Goal: Information Seeking & Learning: Learn about a topic

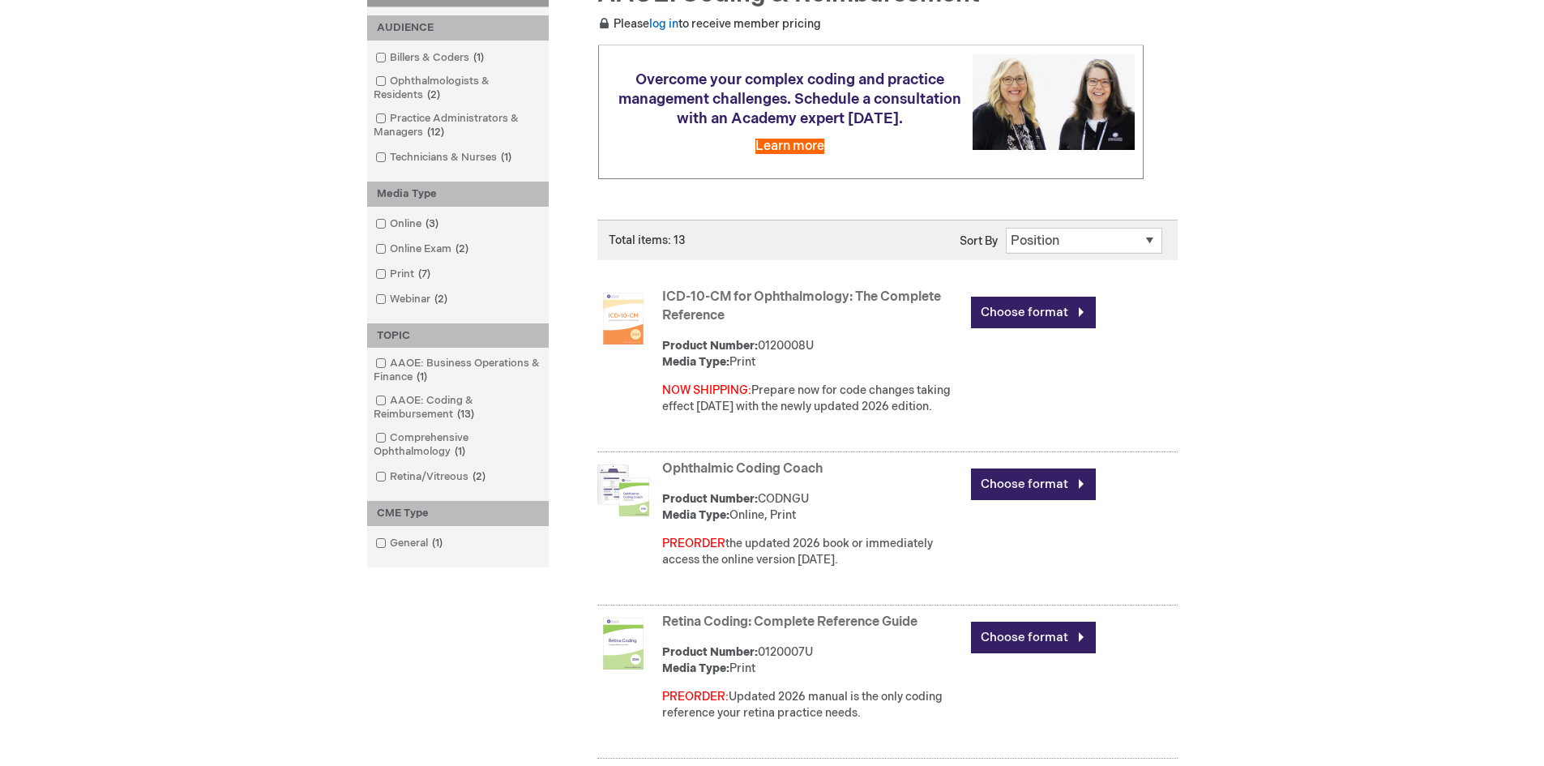
scroll to position [162, 0]
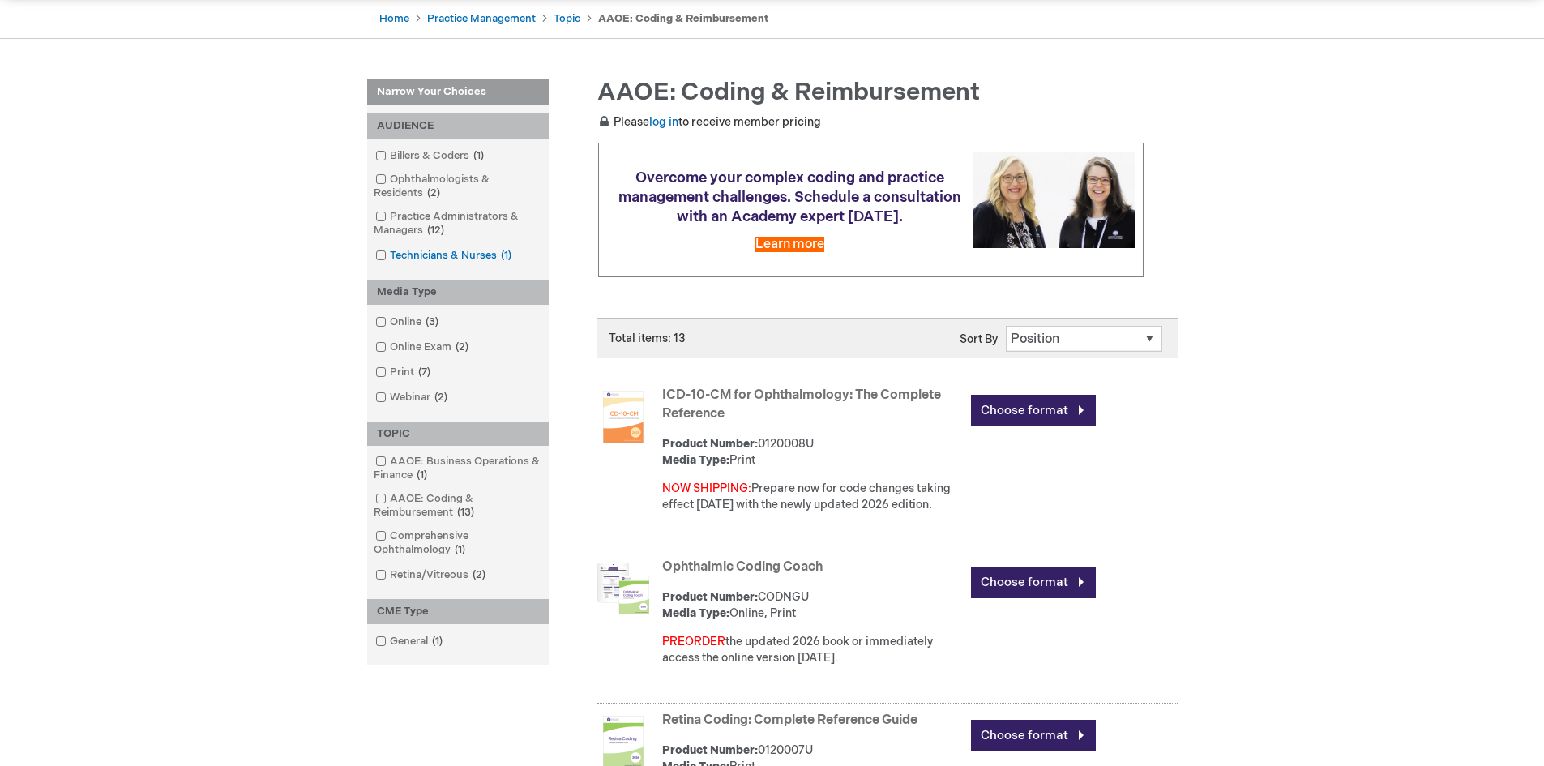
click at [390, 256] on span at bounding box center [390, 255] width 0 height 13
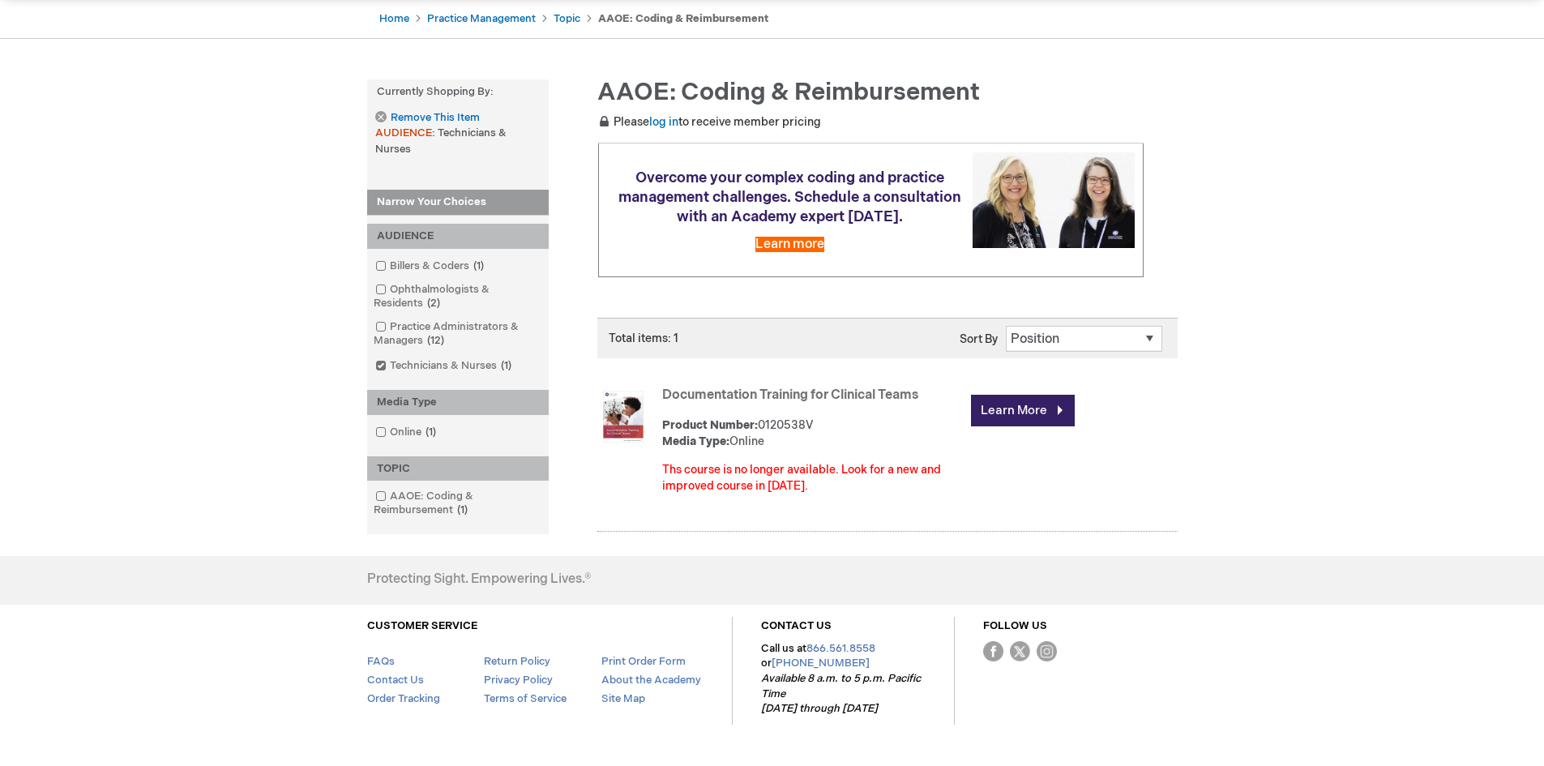
click at [721, 396] on link "Documentation Training for Clinical Teams" at bounding box center [790, 394] width 256 height 15
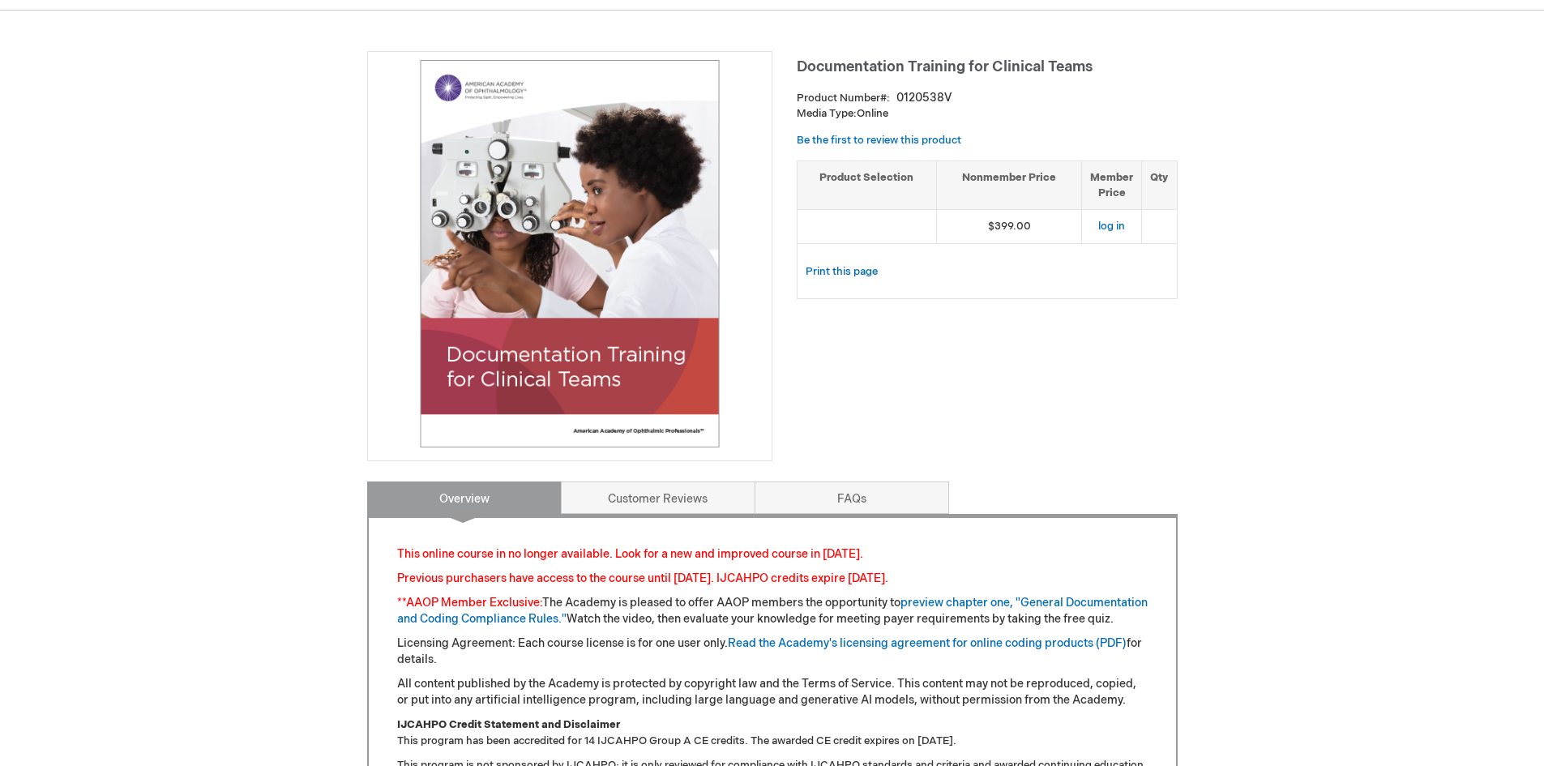
scroll to position [162, 0]
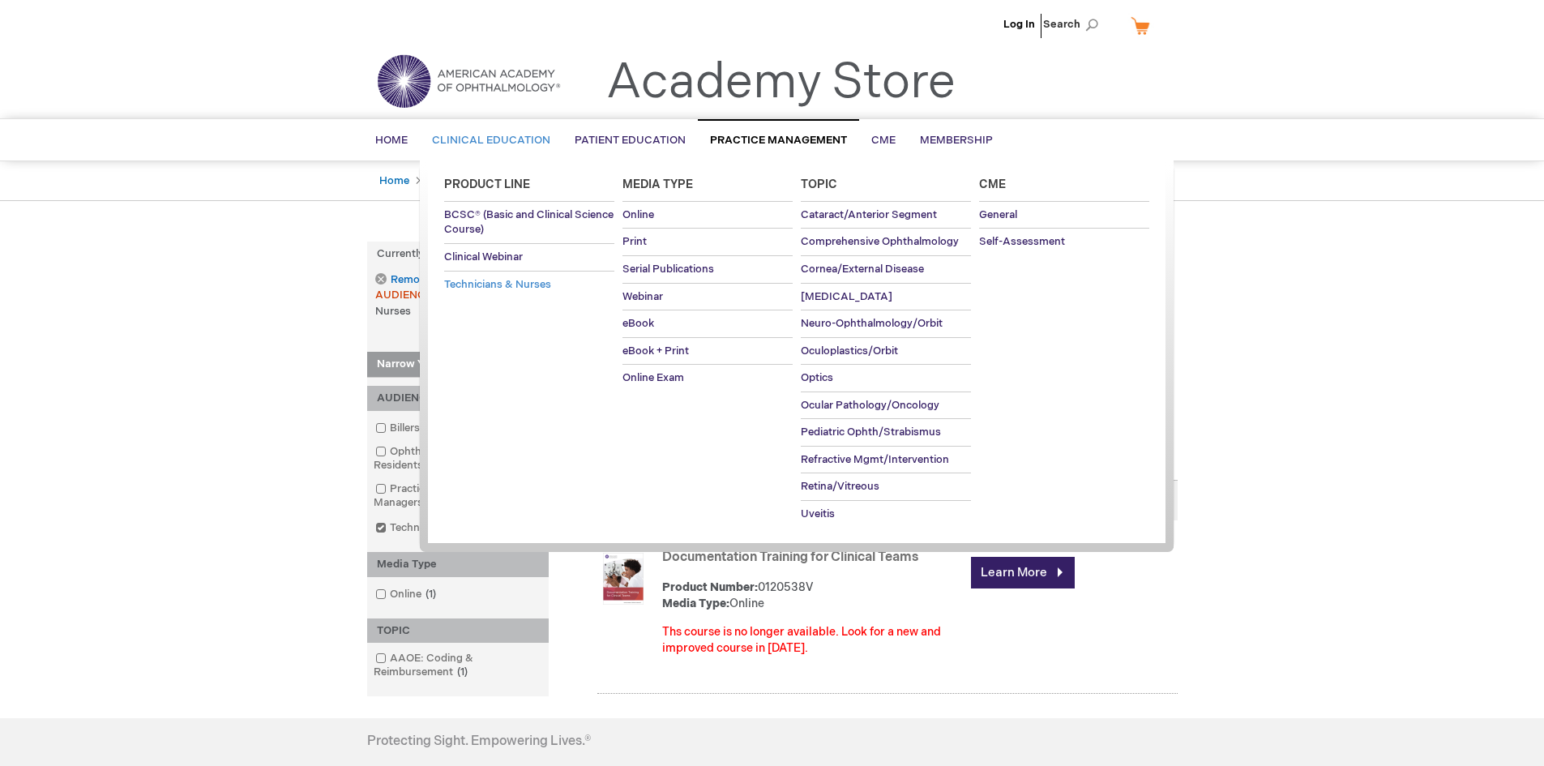
click at [512, 280] on span "Technicians & Nurses" at bounding box center [497, 284] width 107 height 13
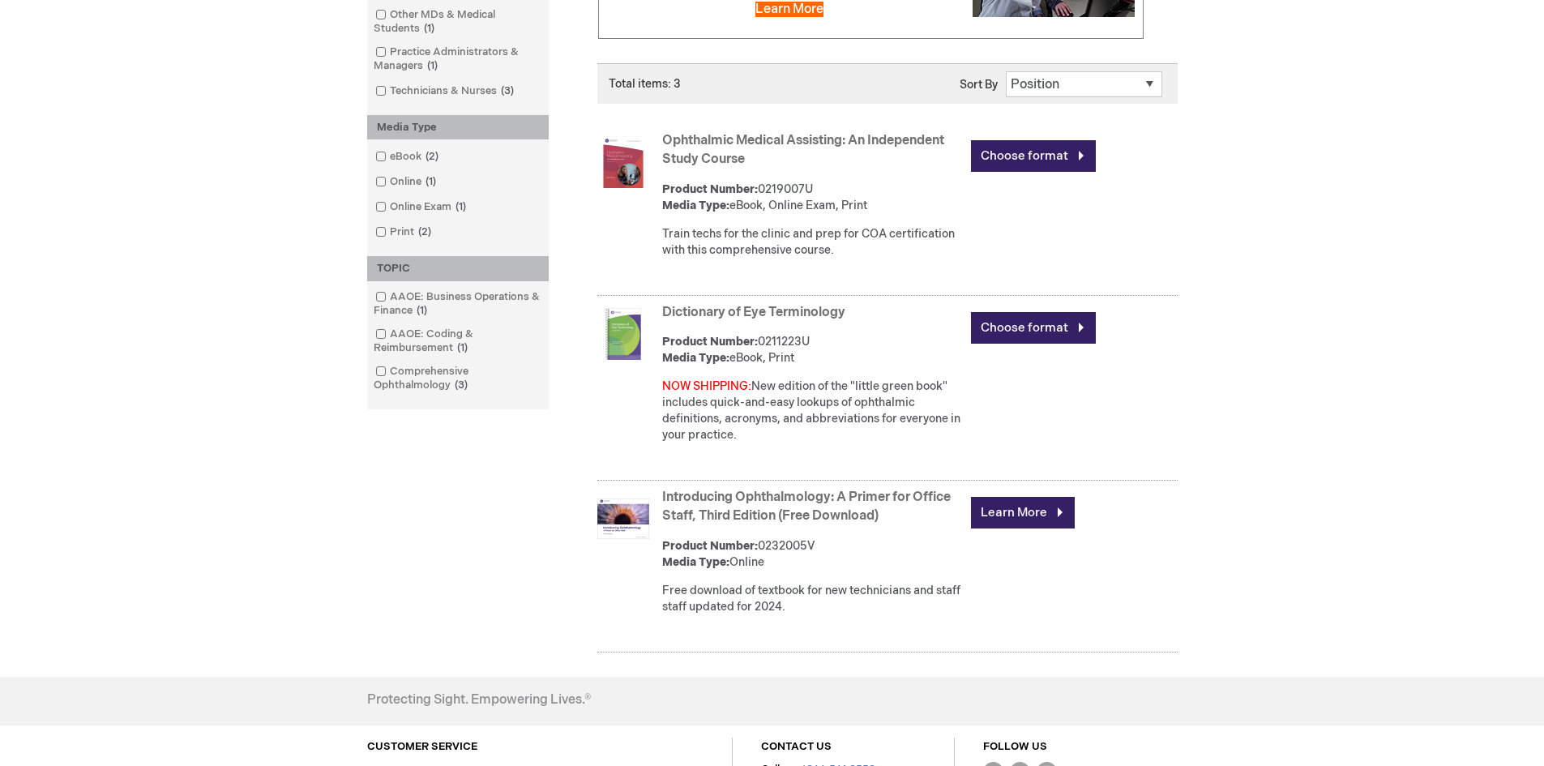
scroll to position [486, 0]
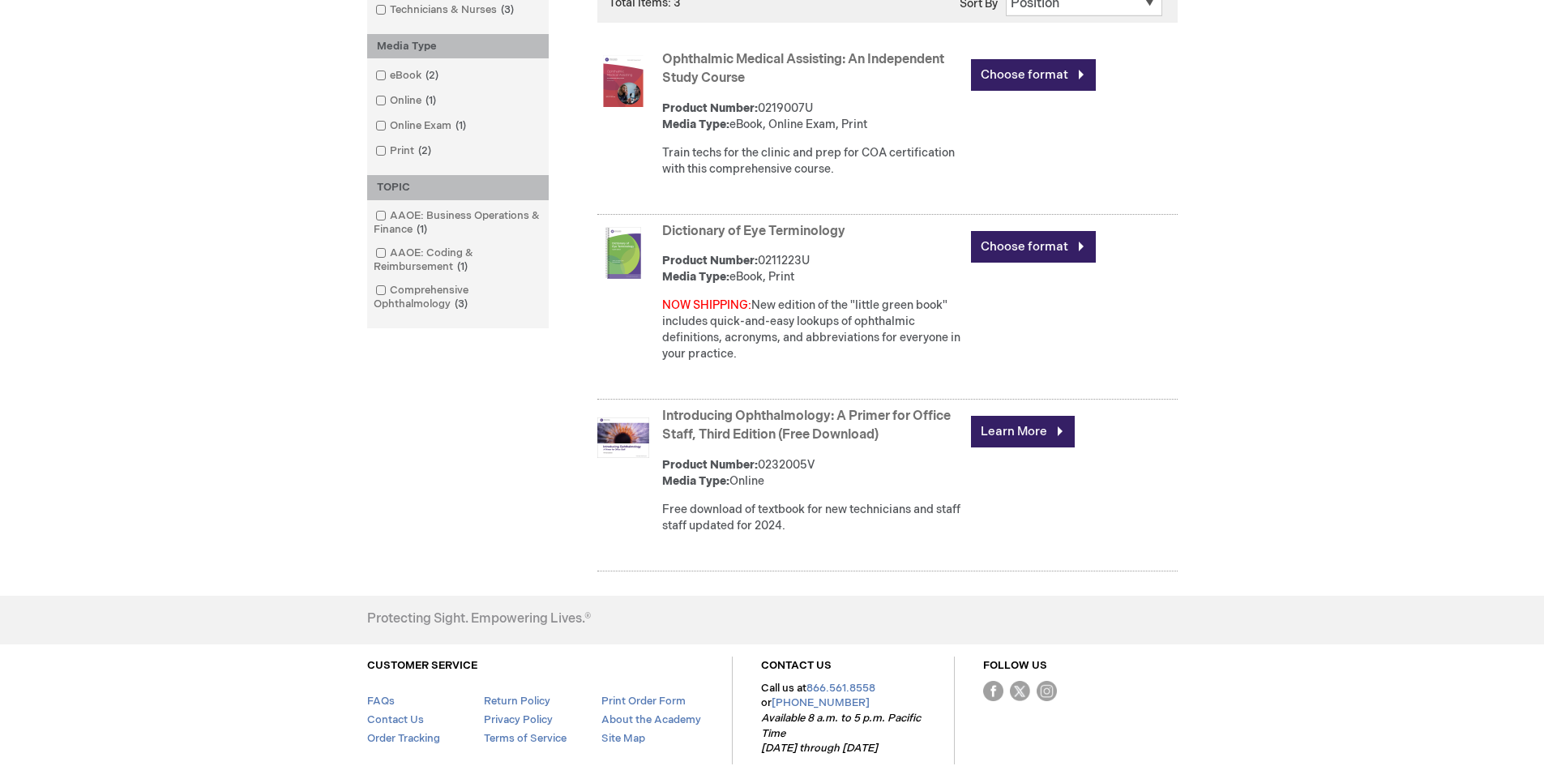
click at [807, 426] on strong "Introducing Ophthalmology: A Primer for Office Staff, Third Edition (Free Downl…" at bounding box center [812, 426] width 301 height 37
click at [747, 431] on link "Introducing Ophthalmology: A Primer for Office Staff, Third Edition (Free Downl…" at bounding box center [806, 426] width 289 height 34
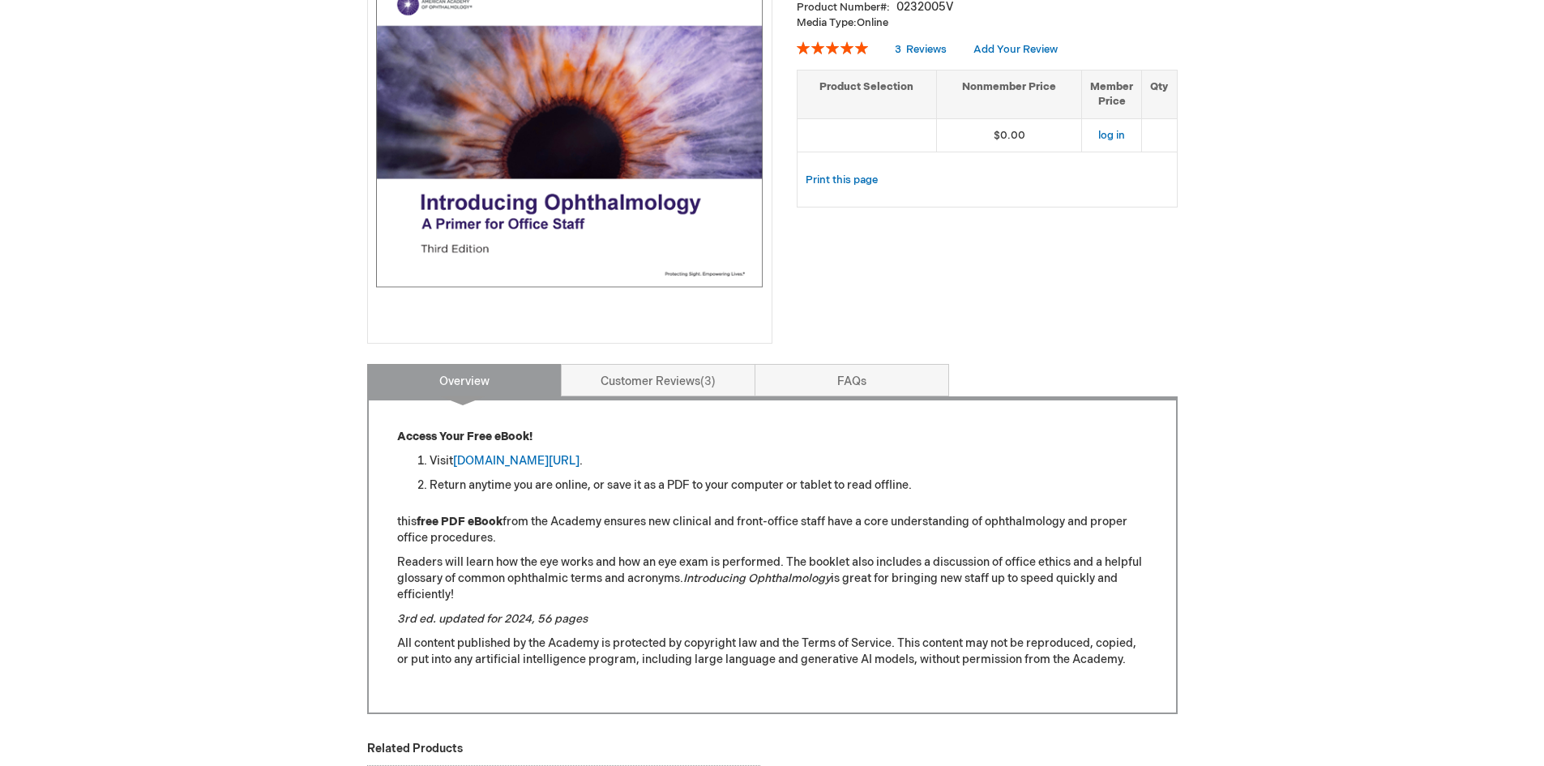
scroll to position [324, 0]
click at [567, 457] on link "aao.org/introducing_ophthalmology" at bounding box center [516, 460] width 126 height 14
